Goal: Use online tool/utility: Use online tool/utility

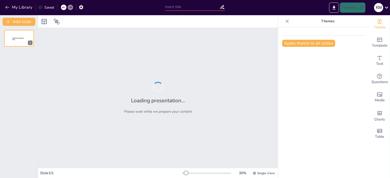
type input "Від бароко до романтизму: еволюція української літератури XI – XIX ст."
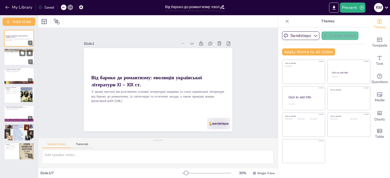
click at [12, 60] on div at bounding box center [19, 57] width 30 height 17
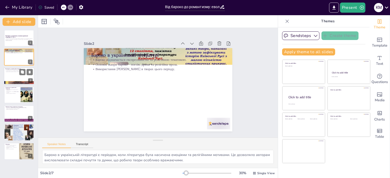
click at [13, 74] on div at bounding box center [19, 76] width 30 height 17
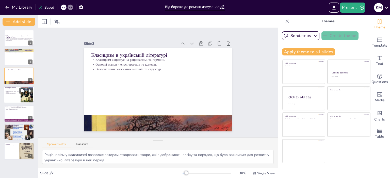
click at [14, 90] on p "Романтизм акцентує на індивідуалізмі та емоційності." at bounding box center [12, 91] width 14 height 2
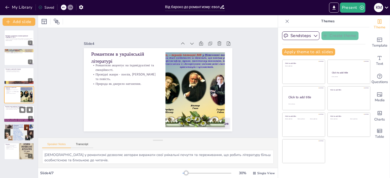
click at [15, 116] on div at bounding box center [19, 113] width 30 height 17
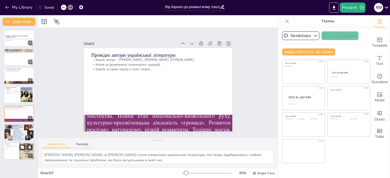
click at [17, 153] on div at bounding box center [19, 151] width 30 height 17
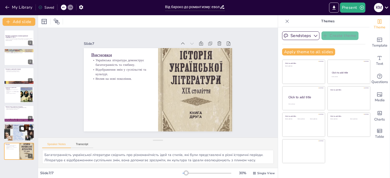
click at [23, 131] on button at bounding box center [22, 129] width 6 height 6
type textarea "[PERSON_NAME], такі як поезія, проза та драма, є основою української літератури…"
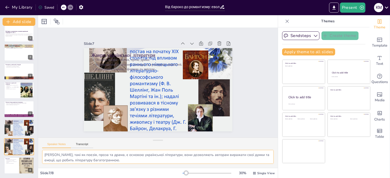
scroll to position [22, 0]
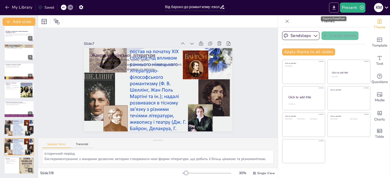
click at [335, 7] on icon "Export to PowerPoint" at bounding box center [333, 8] width 3 height 4
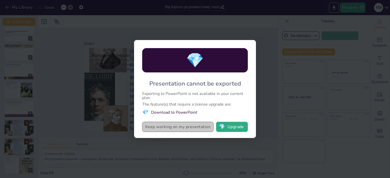
click at [189, 126] on button "Keep working on my presentation" at bounding box center [177, 127] width 71 height 10
